Goal: Task Accomplishment & Management: Manage account settings

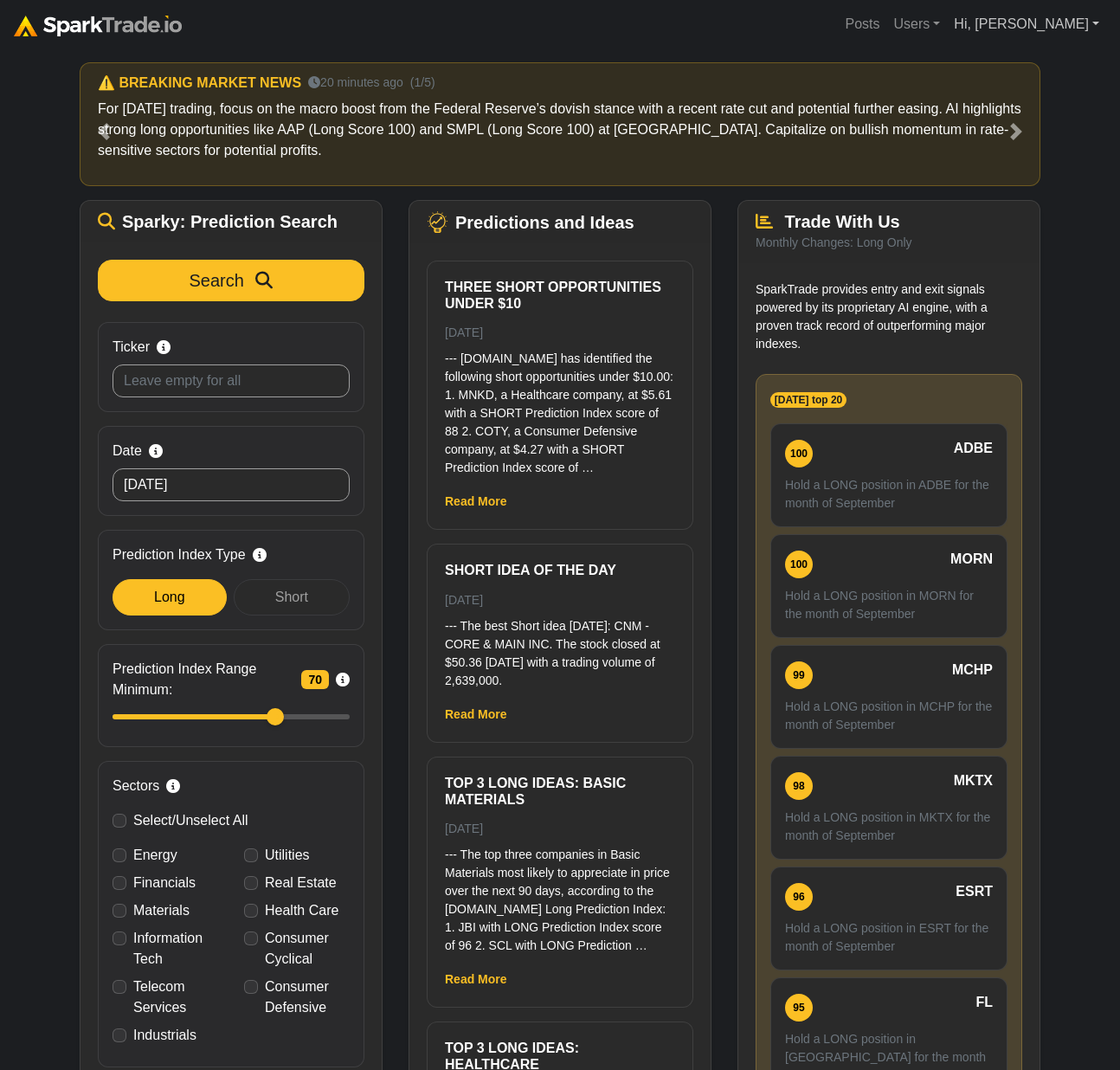
click at [1083, 31] on link "Hi, [PERSON_NAME]" at bounding box center [1027, 24] width 160 height 35
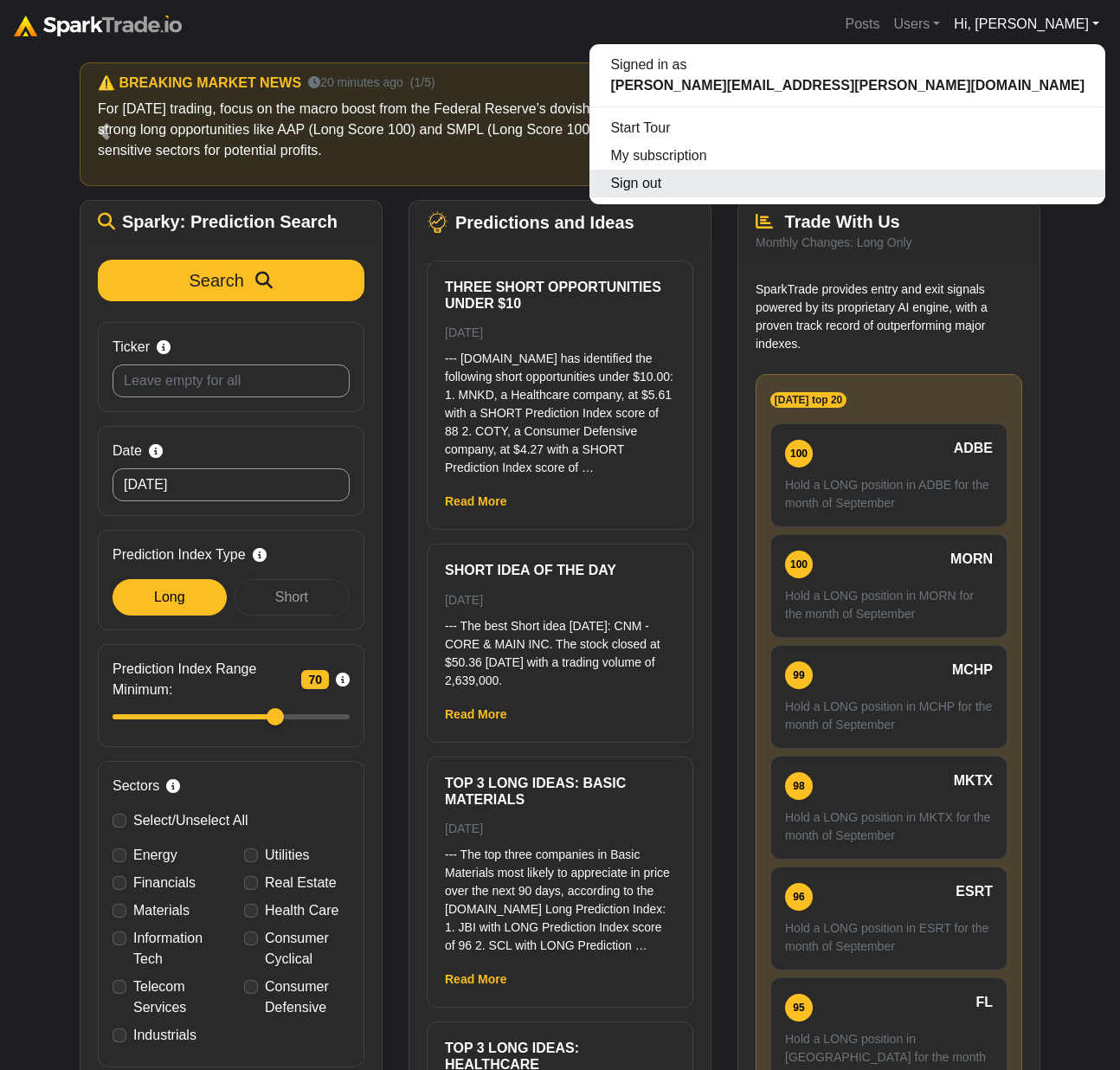
click at [1041, 188] on button "Sign out" at bounding box center [847, 183] width 516 height 28
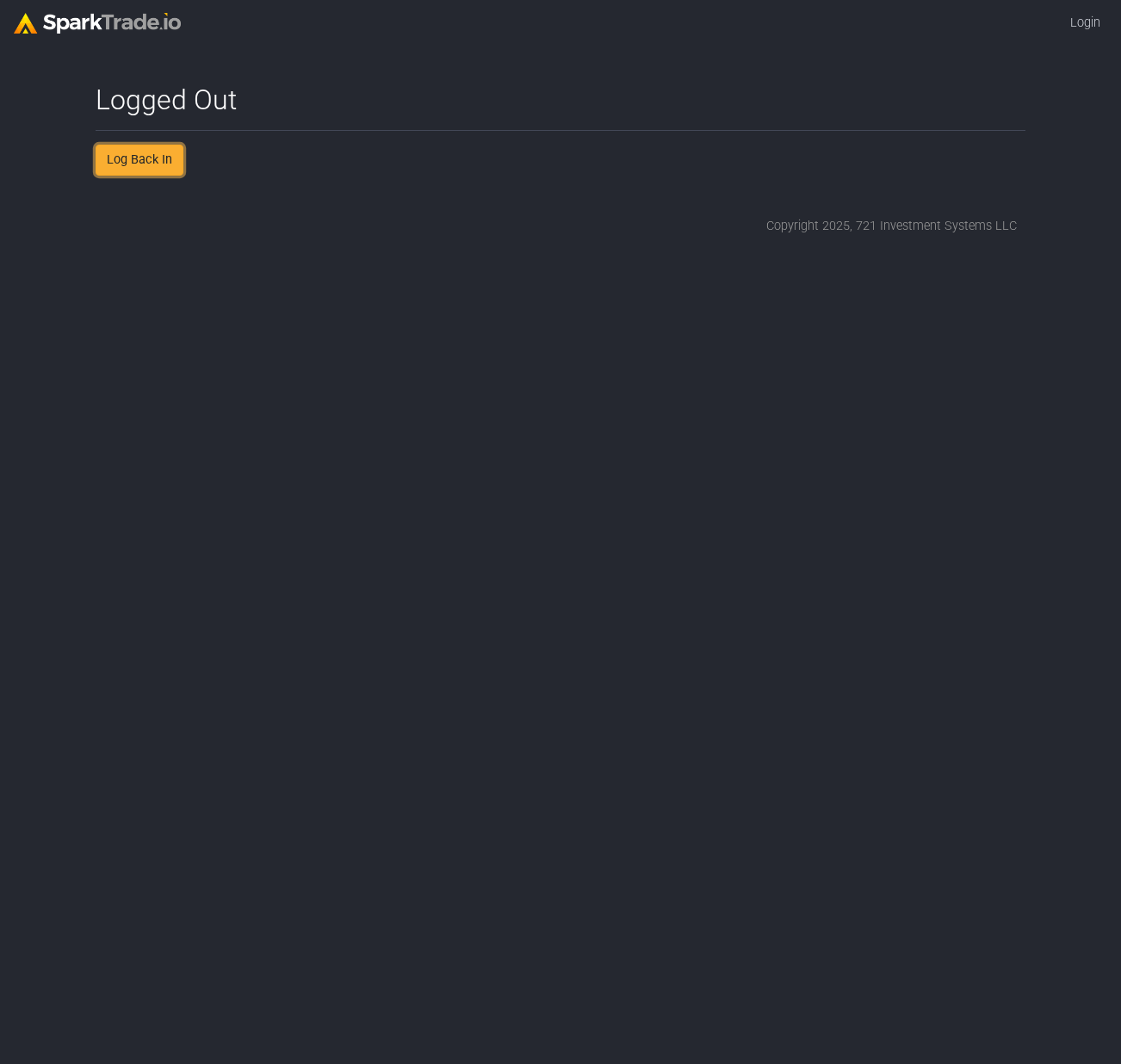
click at [144, 168] on link "Log Back In" at bounding box center [139, 160] width 87 height 31
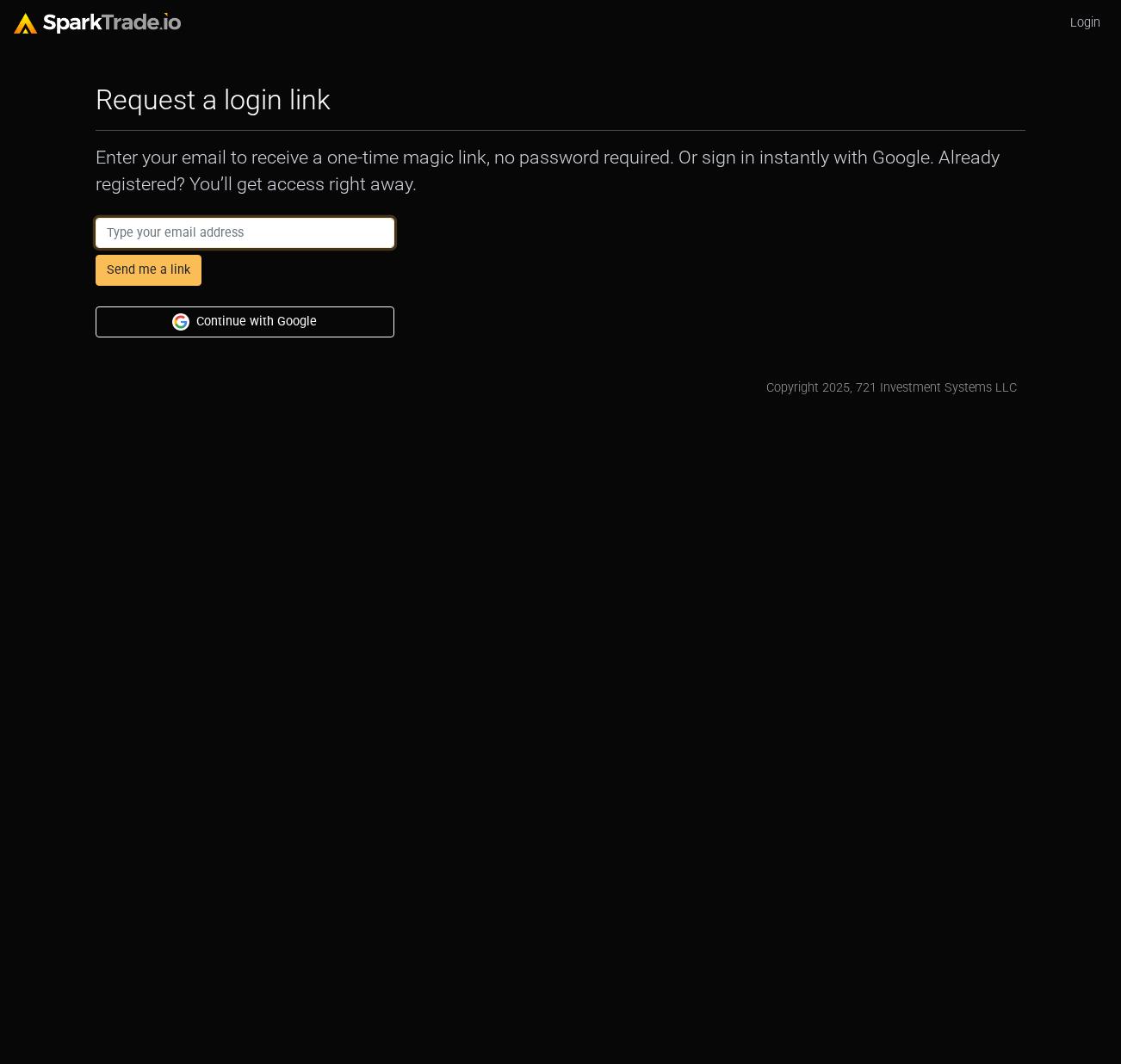
click at [258, 243] on input "email" at bounding box center [245, 233] width 299 height 31
type input "micaneric0+ecom@gmail.com"
click at [429, 364] on div "Request a login link How to Use SparkTrade.io × Enter your email to receive a o…" at bounding box center [560, 240] width 947 height 313
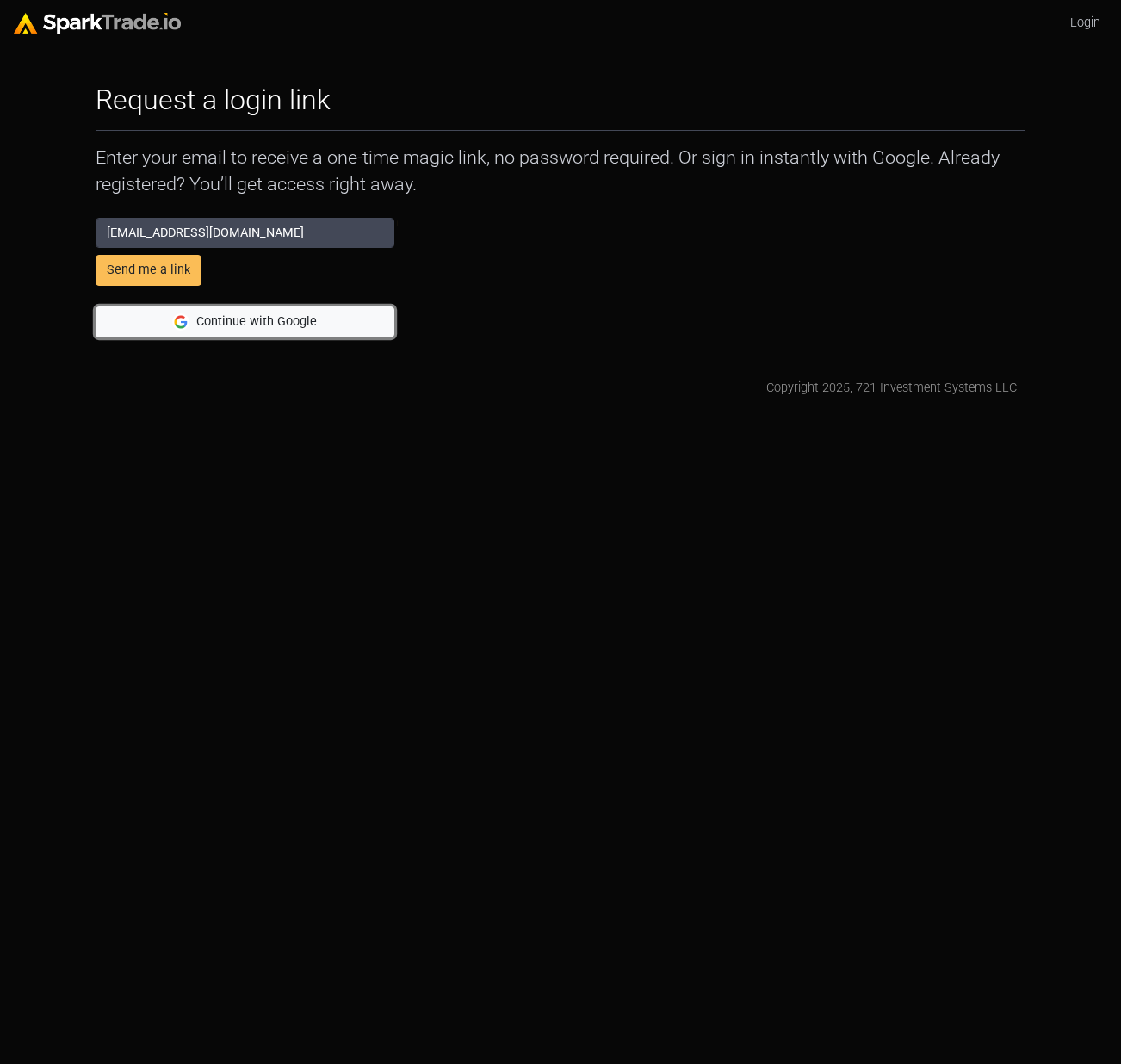
click at [325, 324] on button "Continue with Google" at bounding box center [245, 321] width 299 height 31
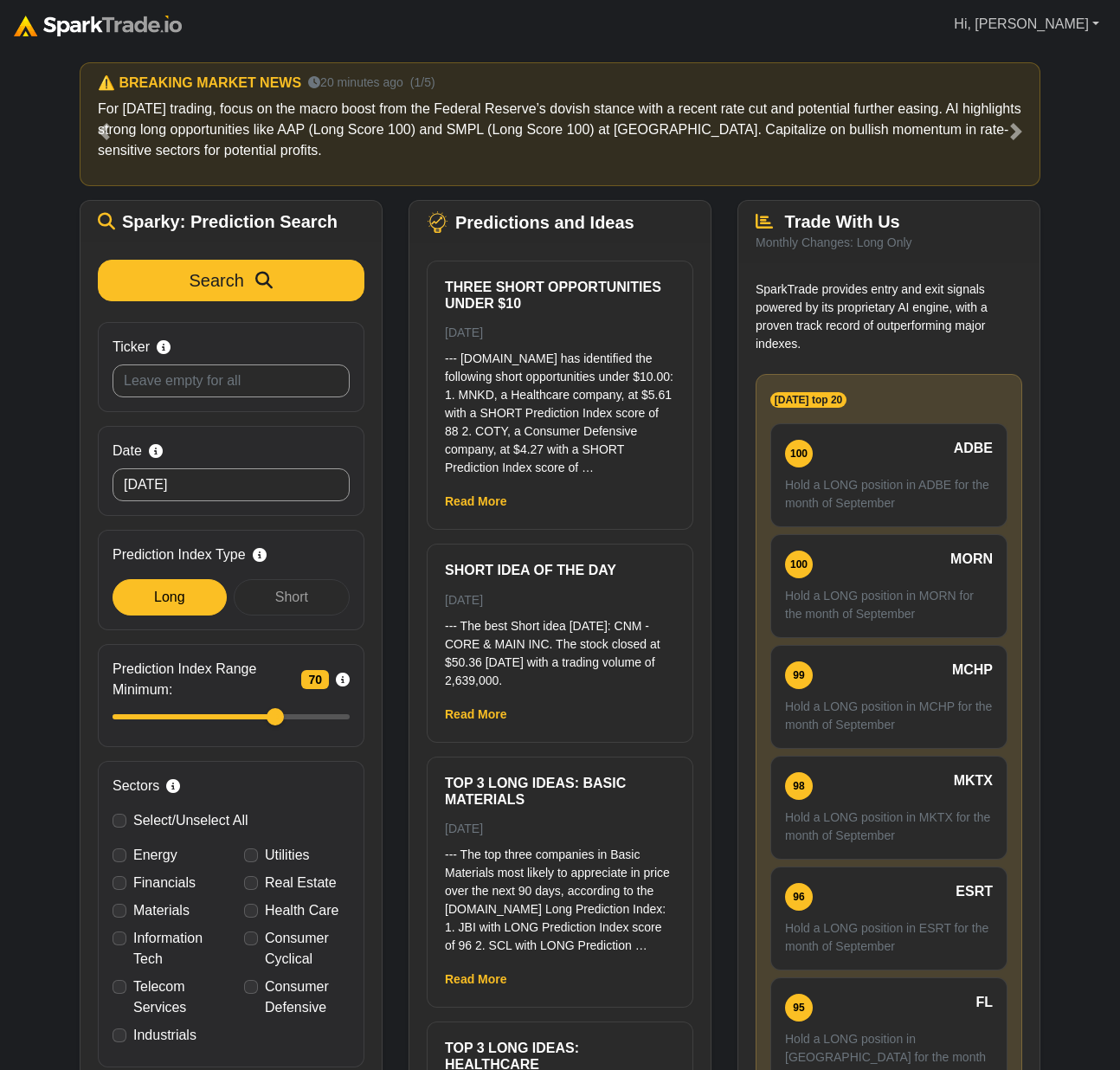
click at [1071, 31] on link "Hi, [PERSON_NAME]" at bounding box center [1027, 24] width 160 height 35
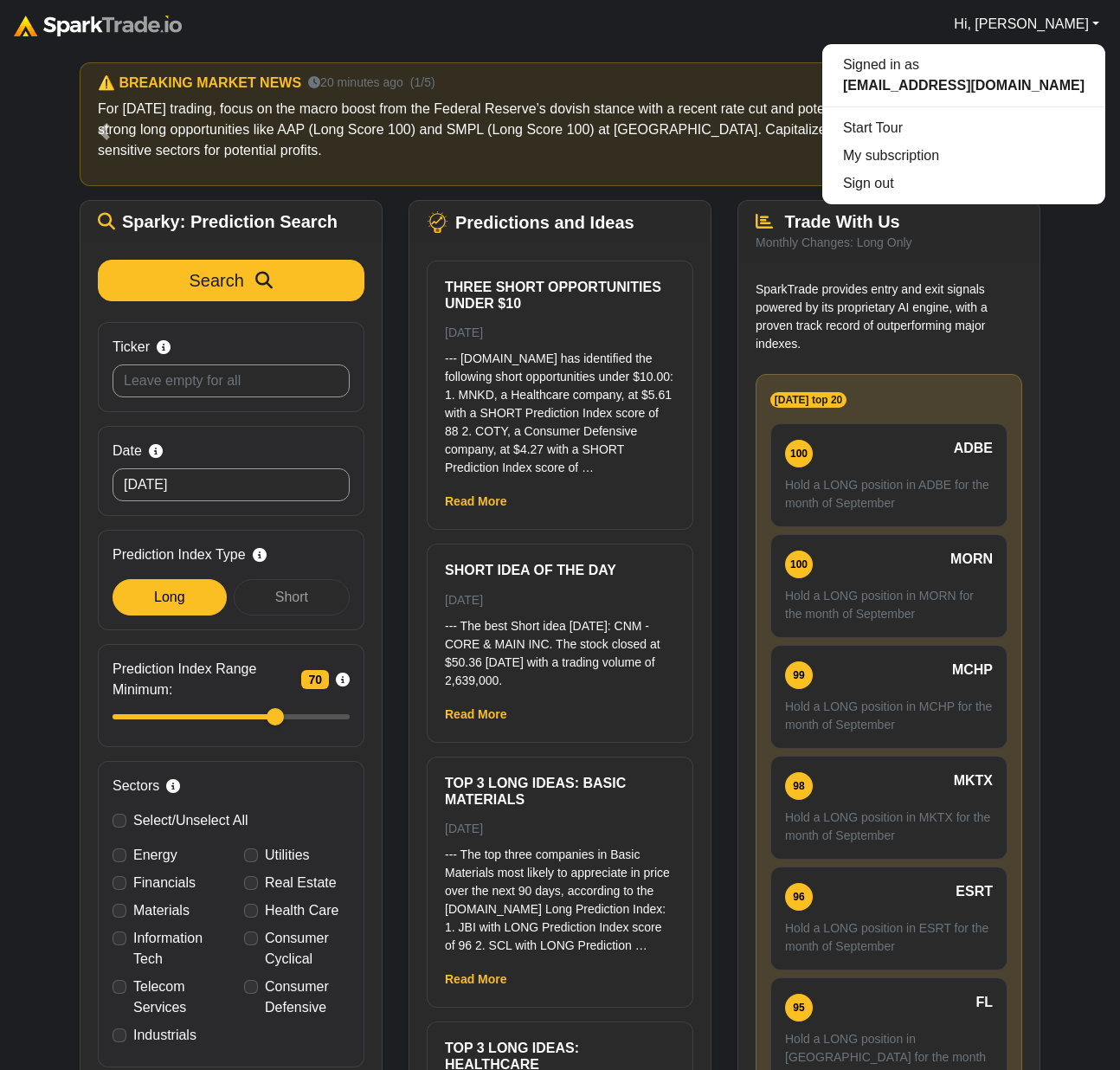
click at [1084, 338] on div "How to Use [DOMAIN_NAME] × ⚠️ BREAKING MARKET NEWS 20 minutes ago (1/5) For [DA…" at bounding box center [560, 614] width 1120 height 1132
